Goal: Task Accomplishment & Management: Manage account settings

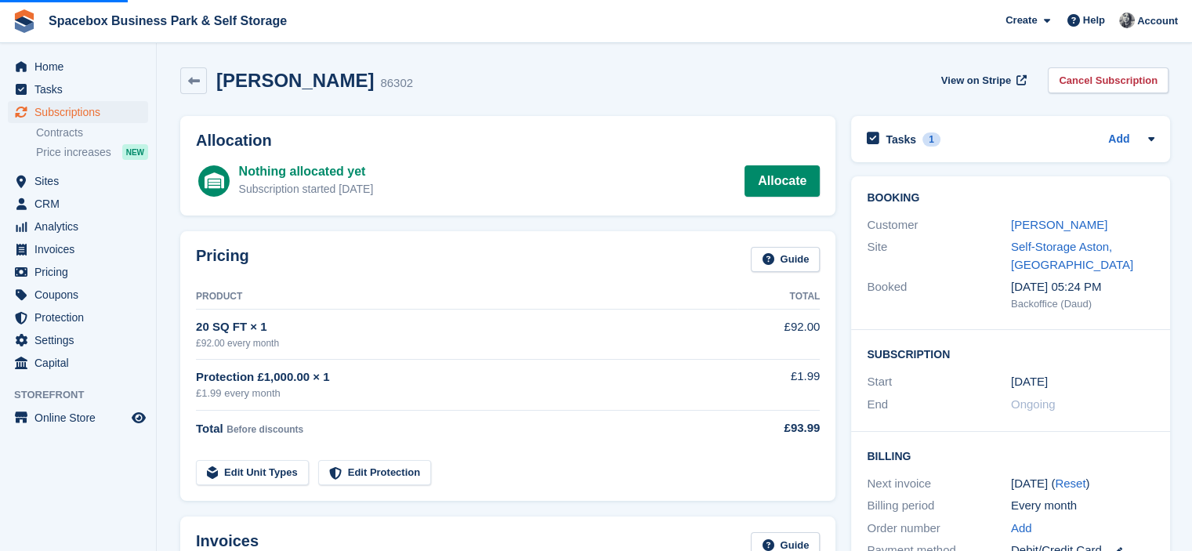
drag, startPoint x: 0, startPoint y: 0, endPoint x: 87, endPoint y: 112, distance: 141.9
click at [87, 112] on span "Subscriptions" at bounding box center [81, 112] width 94 height 22
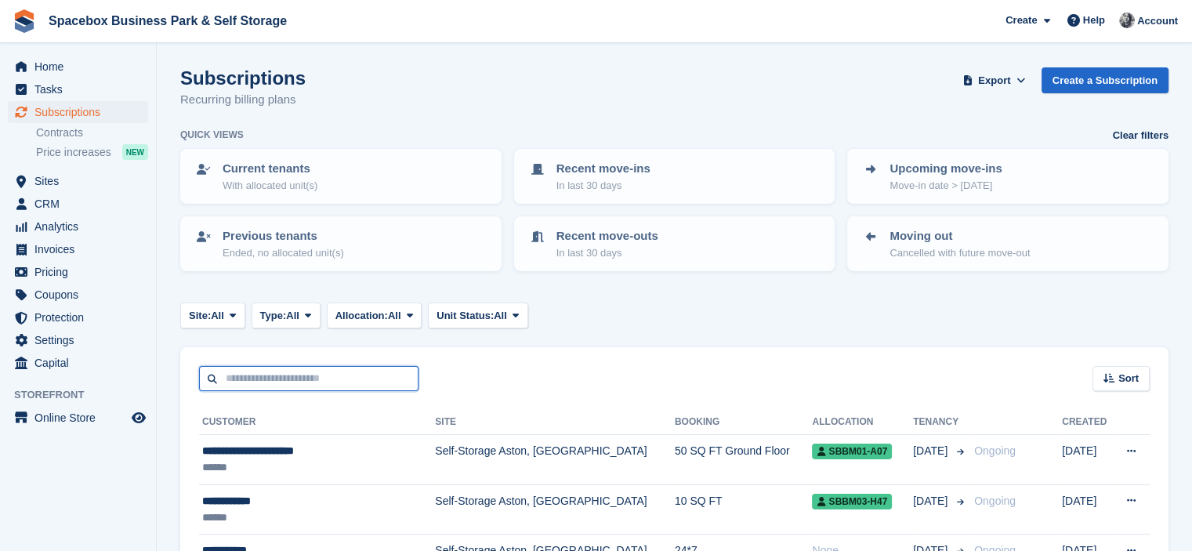
click at [382, 379] on input "text" at bounding box center [308, 379] width 219 height 26
type input "***"
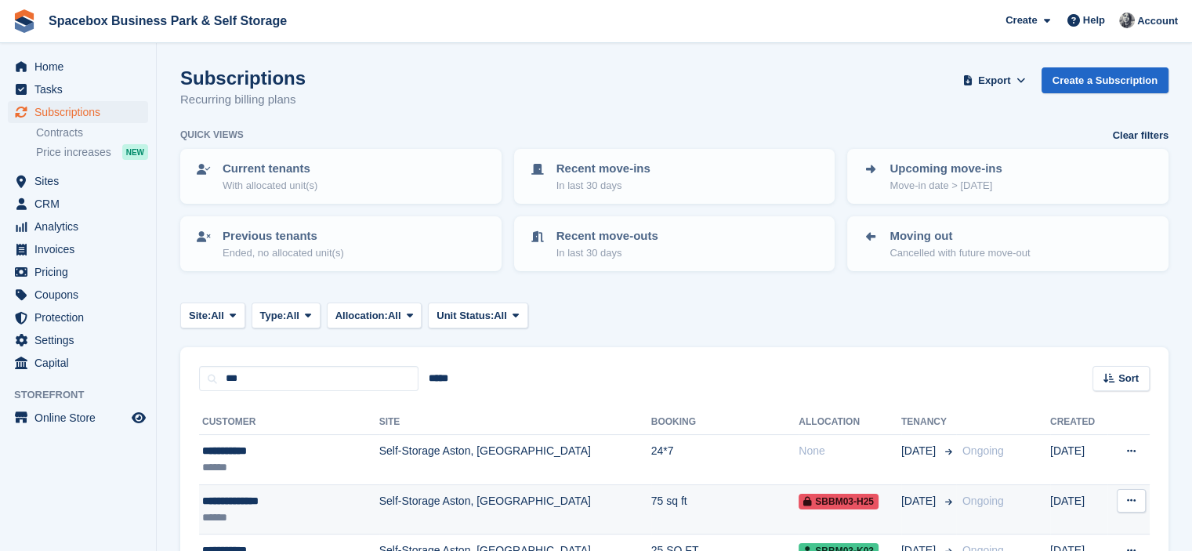
click at [417, 505] on td "Self-Storage Aston, [GEOGRAPHIC_DATA]" at bounding box center [515, 509] width 272 height 50
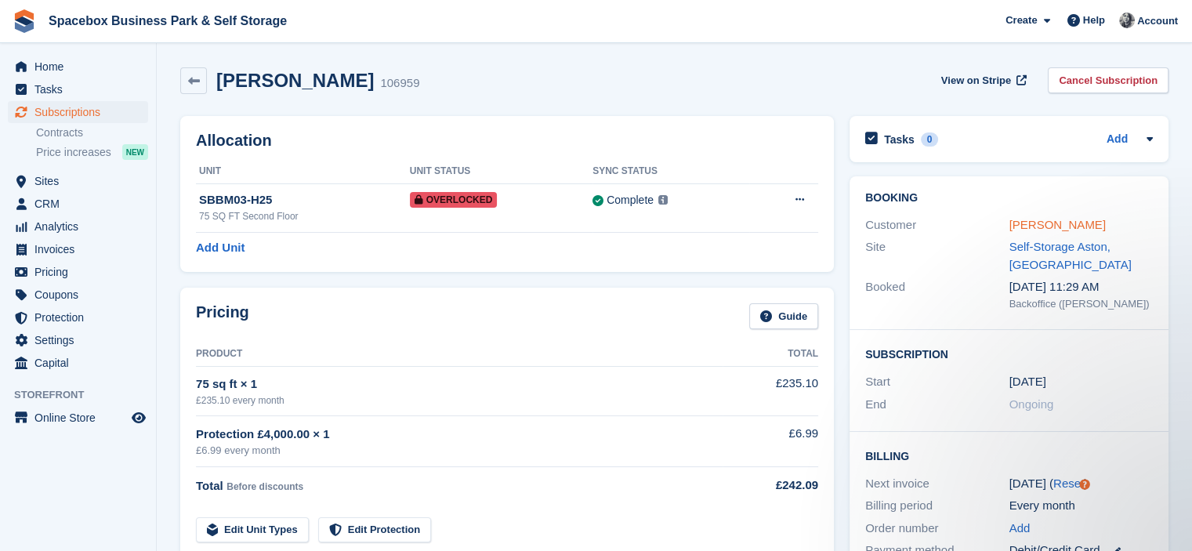
click at [1086, 226] on link "[PERSON_NAME]" at bounding box center [1057, 224] width 96 height 13
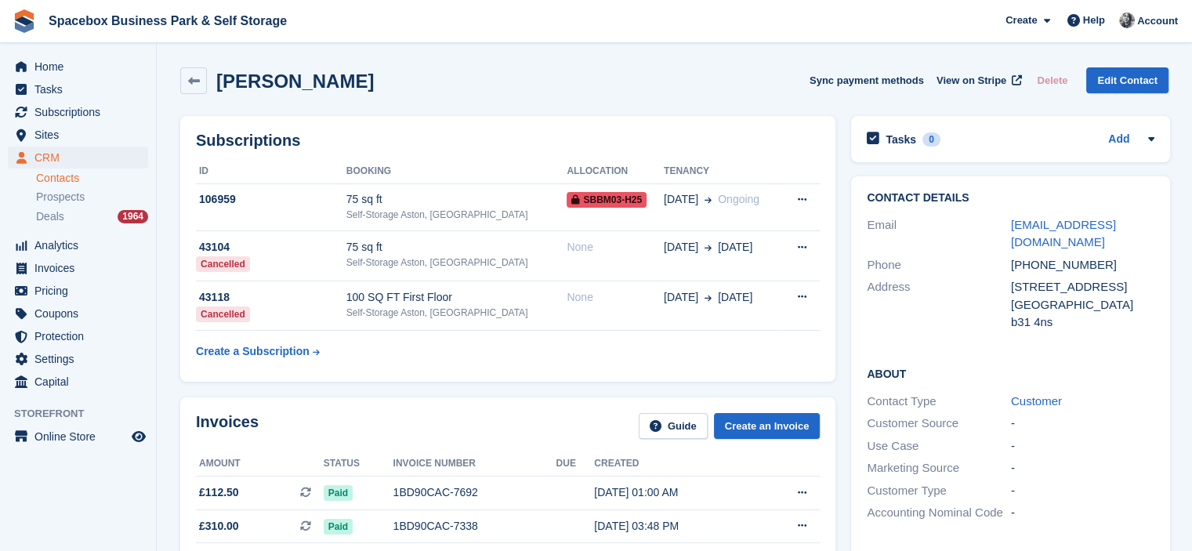
click at [610, 145] on h2 "Subscriptions" at bounding box center [508, 141] width 624 height 18
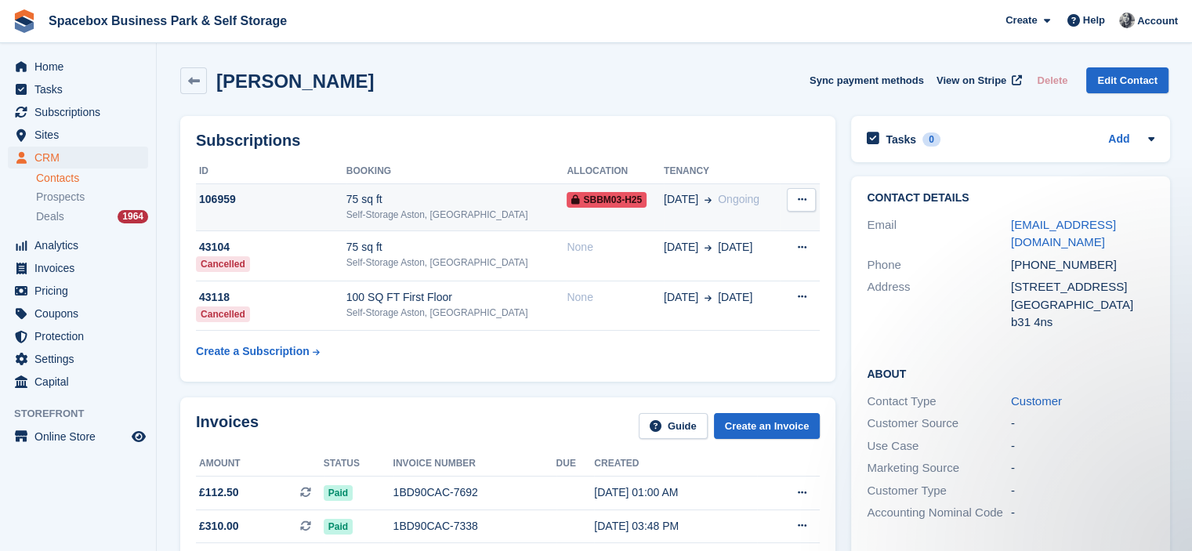
click at [608, 199] on span "SBBM03-H25" at bounding box center [607, 200] width 80 height 16
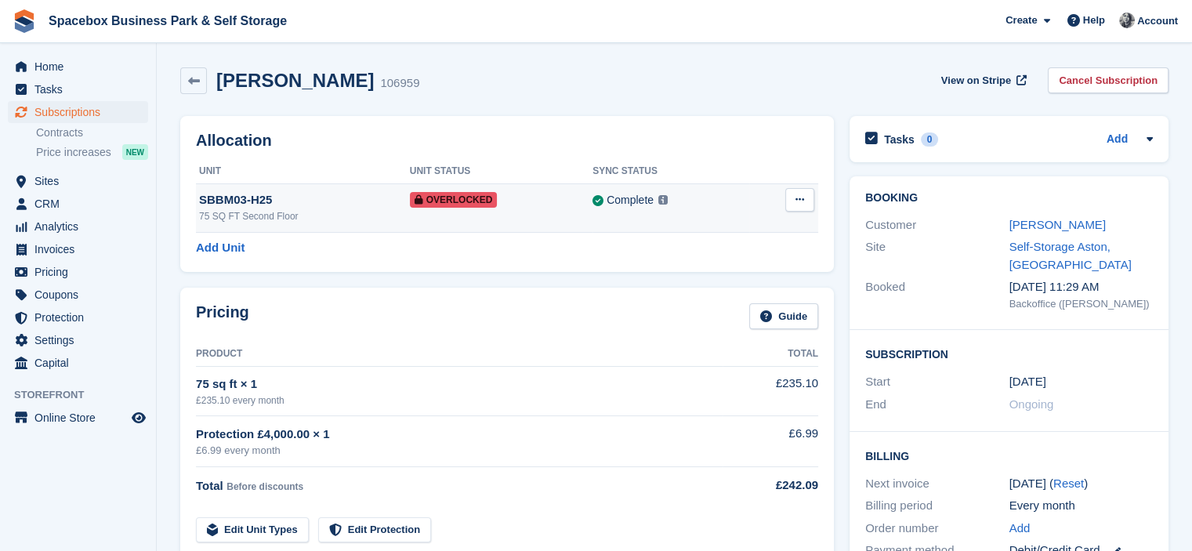
click at [802, 210] on button at bounding box center [799, 200] width 29 height 24
click at [763, 233] on p "Remove Overlock" at bounding box center [739, 230] width 136 height 20
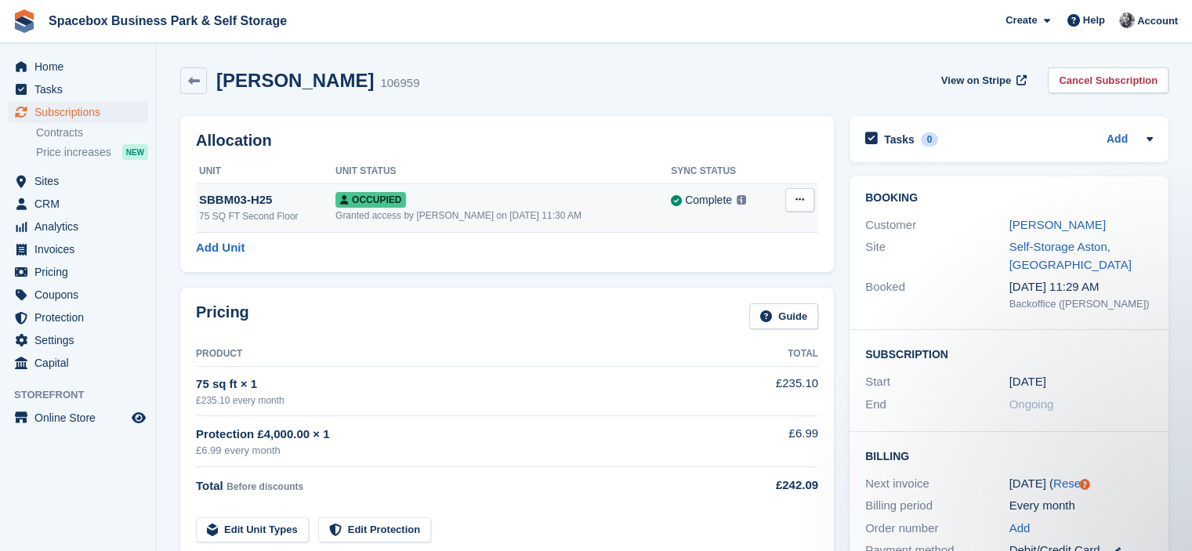
click at [805, 212] on td "Overlock Repossess Deallocate" at bounding box center [795, 207] width 45 height 49
click at [795, 200] on icon at bounding box center [799, 199] width 9 height 10
click at [717, 234] on p "Overlock" at bounding box center [739, 230] width 136 height 20
